Goal: Information Seeking & Learning: Learn about a topic

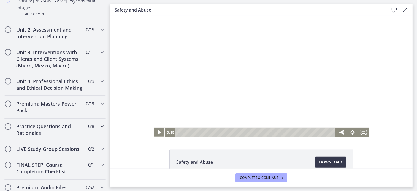
scroll to position [462, 0]
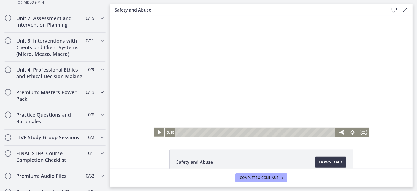
click at [99, 89] on icon "Chapters" at bounding box center [102, 92] width 7 height 7
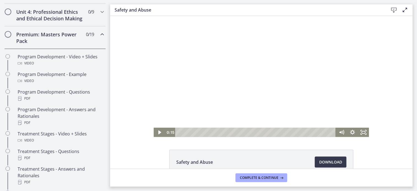
scroll to position [196, 0]
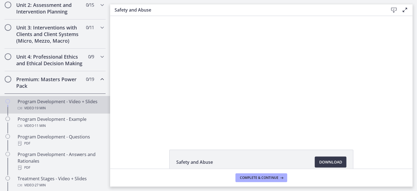
click at [64, 106] on div "Program Development - Video + Slides Video · 19 min" at bounding box center [61, 104] width 86 height 13
click at [9, 82] on span "Chapters" at bounding box center [8, 80] width 6 height 6
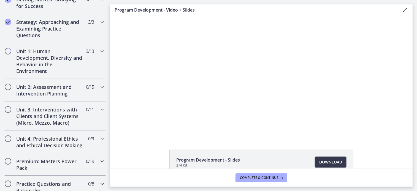
scroll to position [111, 0]
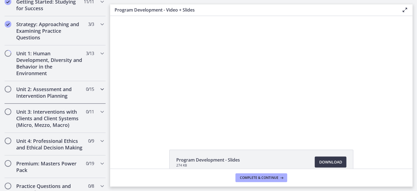
click at [99, 90] on icon "Chapters" at bounding box center [102, 89] width 7 height 7
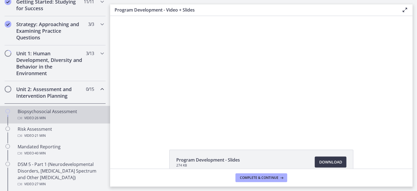
click at [65, 112] on div "Biopsychosocial Assessment Video · 26 min" at bounding box center [61, 114] width 86 height 13
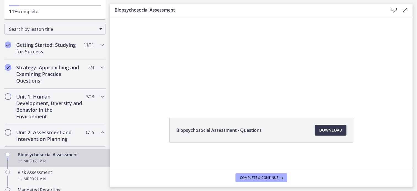
scroll to position [68, 0]
click at [95, 61] on div "Strategy: Approaching and Examining Practice Questions 3 / 3 Completed" at bounding box center [54, 74] width 101 height 29
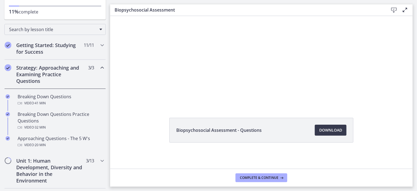
click at [99, 66] on icon "Chapters" at bounding box center [102, 67] width 7 height 7
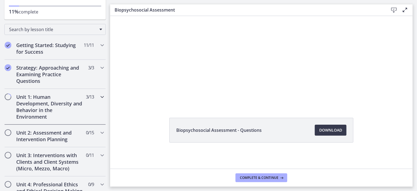
click at [99, 96] on icon "Chapters" at bounding box center [102, 97] width 7 height 7
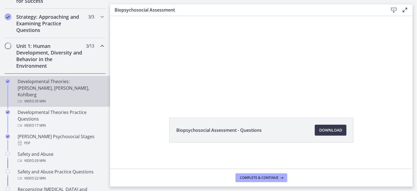
scroll to position [119, 0]
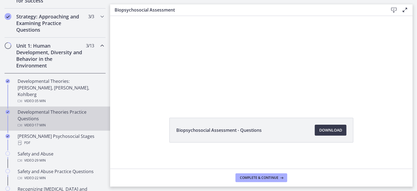
click at [48, 109] on div "Developmental Theories Practice Questions Video · 17 min" at bounding box center [61, 119] width 86 height 20
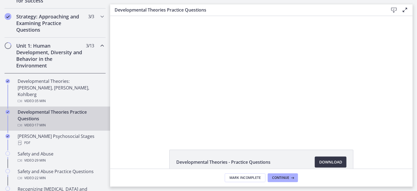
click at [320, 160] on span "Download Opens in a new window" at bounding box center [330, 162] width 23 height 7
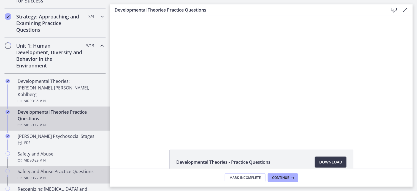
click at [62, 168] on div "Safety and Abuse Practice Questions Video · 22 min" at bounding box center [61, 174] width 86 height 13
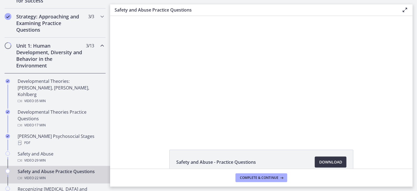
click at [321, 162] on span "Download Opens in a new window" at bounding box center [330, 162] width 23 height 7
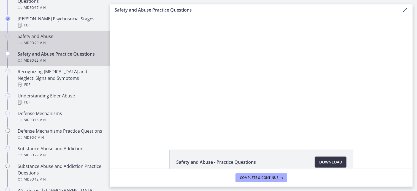
scroll to position [237, 0]
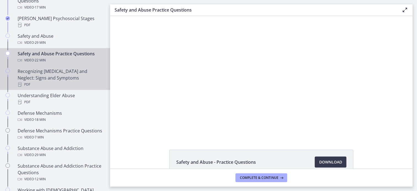
click at [71, 81] on div "PDF" at bounding box center [61, 84] width 86 height 7
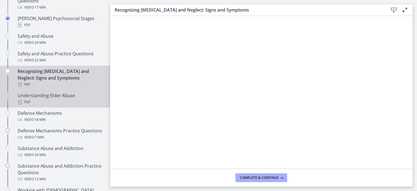
click at [61, 99] on div "PDF" at bounding box center [61, 102] width 86 height 7
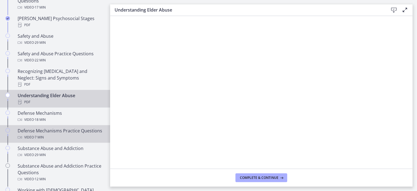
click at [57, 125] on link "Defense Mechanisms Practice Questions Video · 7 min" at bounding box center [55, 134] width 110 height 18
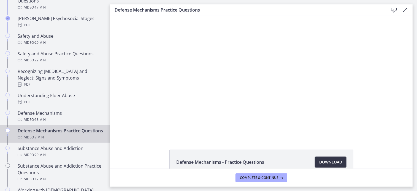
click at [315, 160] on link "Download Opens in a new window" at bounding box center [331, 162] width 32 height 11
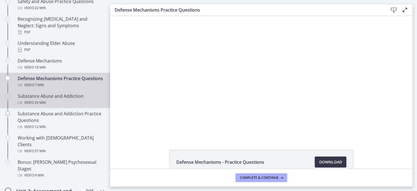
scroll to position [292, 0]
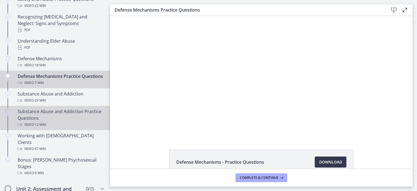
click at [46, 116] on div "Substance Abuse and Addiction Practice Questions Video · 12 min" at bounding box center [61, 118] width 86 height 20
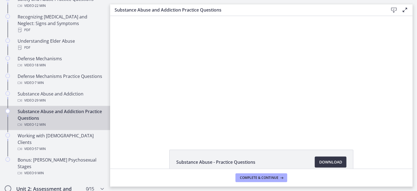
click at [332, 160] on span "Download Opens in a new window" at bounding box center [330, 162] width 23 height 7
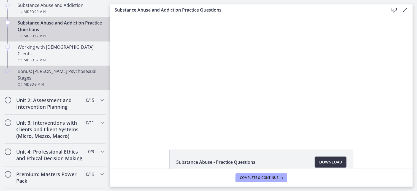
scroll to position [380, 0]
click at [48, 82] on div "Video · 9 min" at bounding box center [61, 85] width 86 height 7
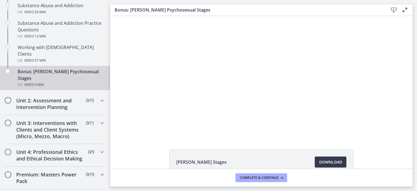
scroll to position [32, 0]
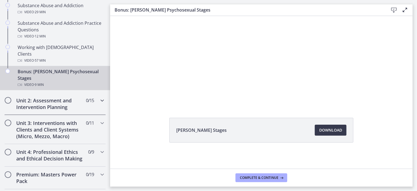
click at [23, 97] on h2 "Unit 2: Assessment and Intervention Planning" at bounding box center [49, 103] width 67 height 13
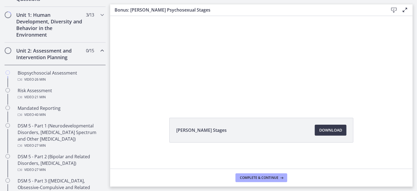
scroll to position [155, 0]
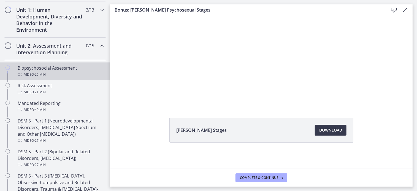
click at [37, 74] on span "· 26 min" at bounding box center [40, 74] width 12 height 7
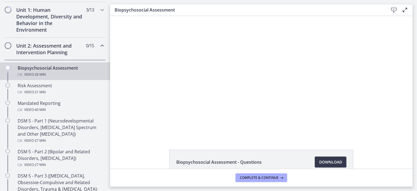
click at [42, 65] on div "Biopsychosocial Assessment Video · 26 min" at bounding box center [61, 71] width 86 height 13
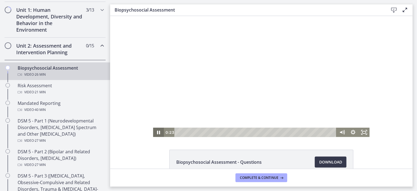
click at [155, 131] on icon "Pause" at bounding box center [158, 132] width 11 height 9
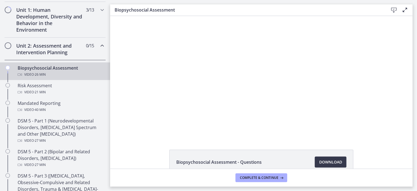
scroll to position [32, 0]
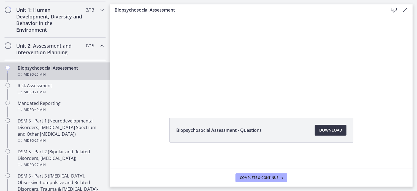
click at [331, 132] on span "Download Opens in a new window" at bounding box center [330, 130] width 23 height 7
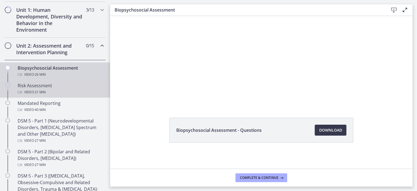
click at [72, 87] on div "Risk Assessment Video · 21 min" at bounding box center [61, 88] width 86 height 13
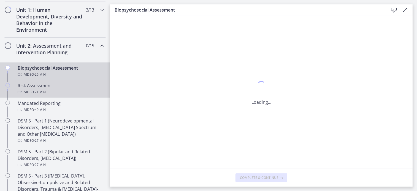
scroll to position [0, 0]
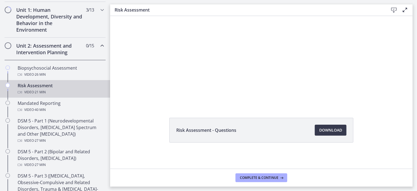
scroll to position [32, 0]
click at [336, 131] on span "Download Opens in a new window" at bounding box center [330, 130] width 23 height 7
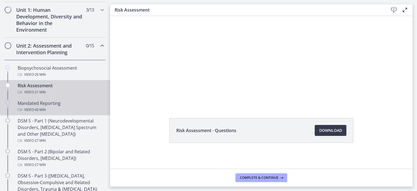
click at [69, 103] on div "Mandated Reporting Video · 40 min" at bounding box center [61, 106] width 86 height 13
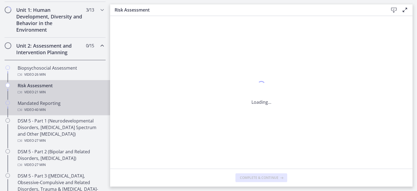
scroll to position [0, 0]
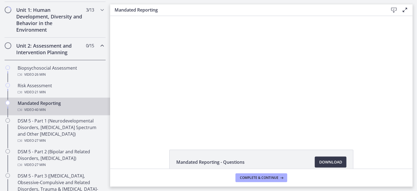
click at [37, 49] on h2 "Unit 2: Assessment and Intervention Planning" at bounding box center [49, 48] width 67 height 13
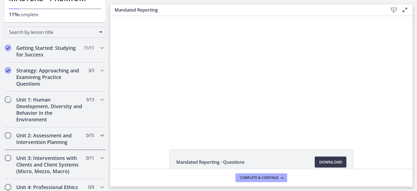
scroll to position [64, 0]
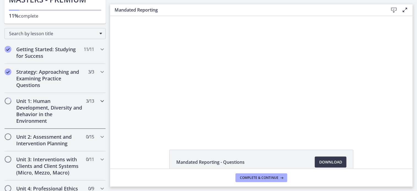
click at [52, 111] on h2 "Unit 1: Human Development, Diversity and Behavior in the Environment" at bounding box center [49, 111] width 67 height 26
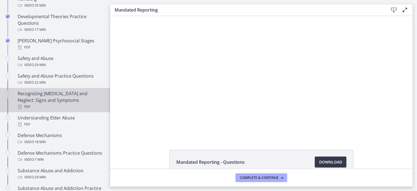
scroll to position [217, 0]
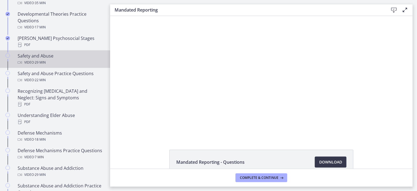
click at [83, 53] on div "Safety and Abuse Video · 29 min" at bounding box center [61, 59] width 86 height 13
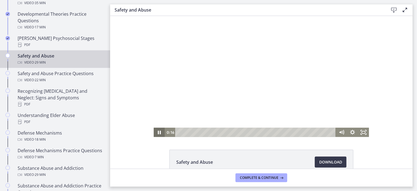
click at [158, 134] on icon "Pause" at bounding box center [159, 133] width 3 height 4
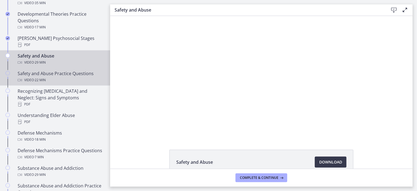
click at [63, 70] on div "Safety and Abuse Practice Questions Video · 22 min" at bounding box center [61, 76] width 86 height 13
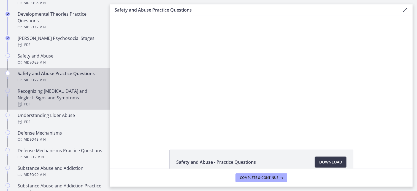
click at [57, 92] on div "Recognizing [MEDICAL_DATA] and Neglect: Signs and Symptoms PDF" at bounding box center [61, 98] width 86 height 20
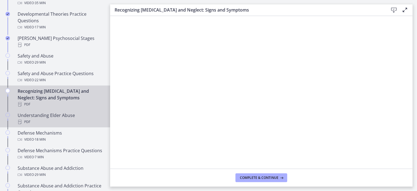
click at [58, 112] on div "Understanding Elder Abuse PDF" at bounding box center [61, 118] width 86 height 13
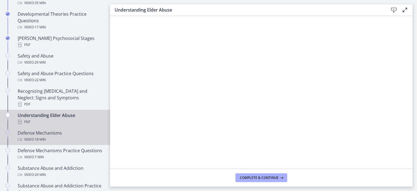
click at [55, 130] on div "Defense Mechanisms Video · 18 min" at bounding box center [61, 136] width 86 height 13
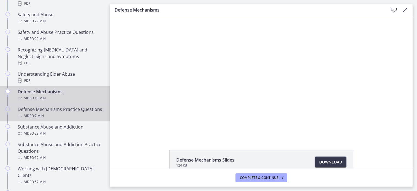
scroll to position [259, 0]
